Goal: Navigation & Orientation: Find specific page/section

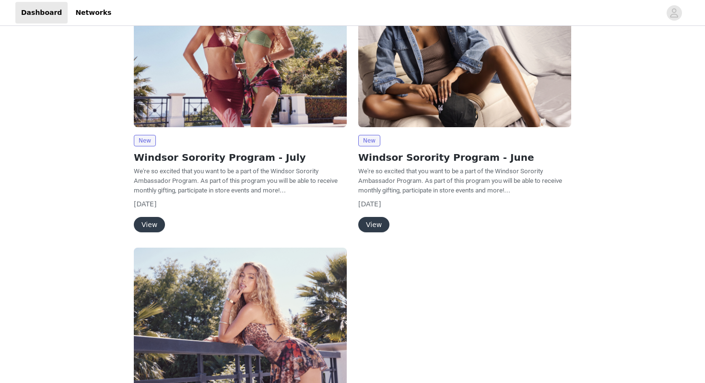
scroll to position [236, 0]
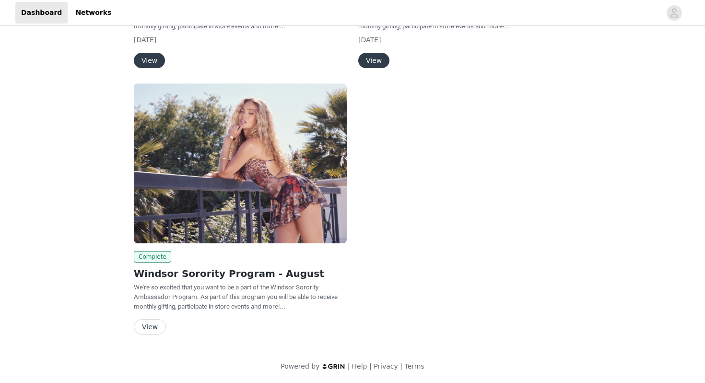
click at [148, 327] on button "View" at bounding box center [150, 326] width 32 height 15
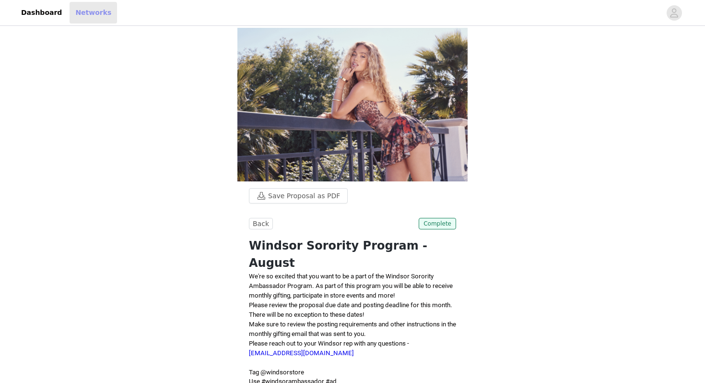
click at [89, 11] on link "Networks" at bounding box center [93, 13] width 47 height 22
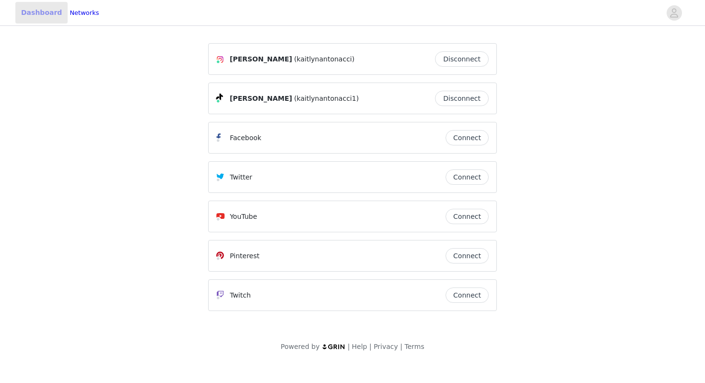
click at [32, 11] on link "Dashboard" at bounding box center [41, 13] width 52 height 22
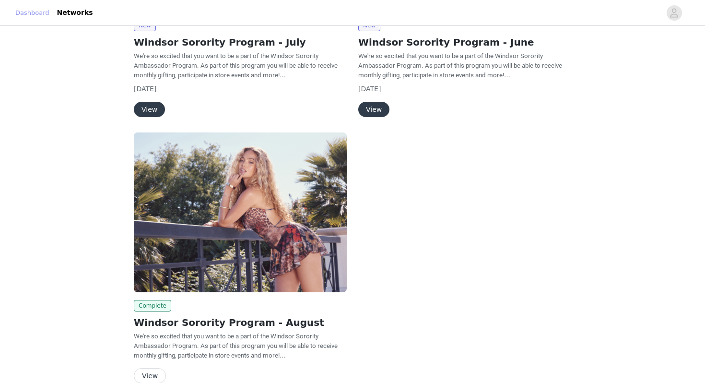
scroll to position [236, 0]
